Goal: Navigation & Orientation: Find specific page/section

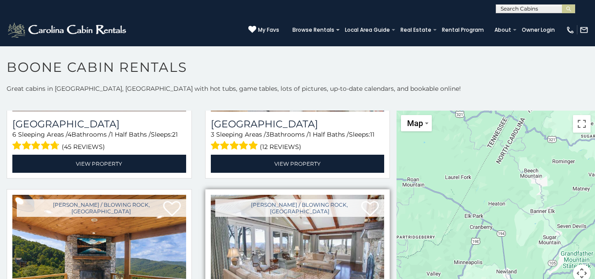
scroll to position [339, 0]
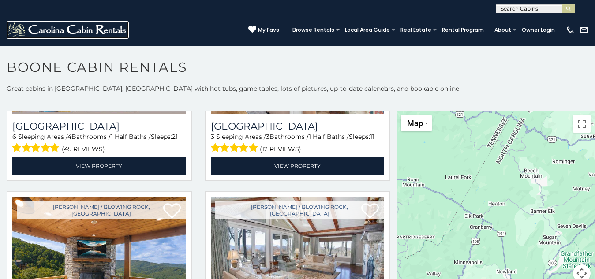
click at [36, 22] on img at bounding box center [68, 30] width 122 height 18
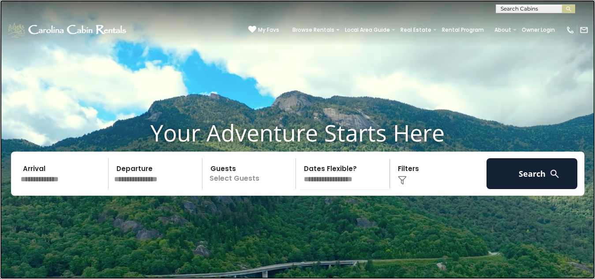
click at [10, 105] on link at bounding box center [297, 139] width 595 height 279
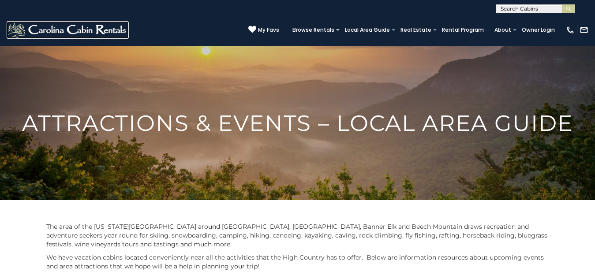
click at [9, 21] on img at bounding box center [68, 30] width 122 height 18
